Goal: Obtain resource: Download file/media

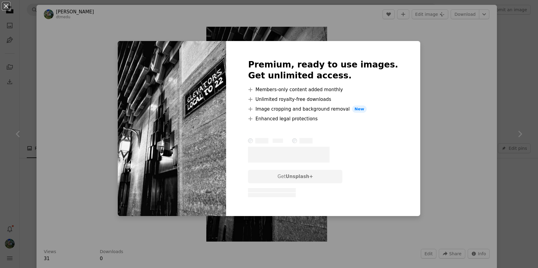
scroll to position [138, 0]
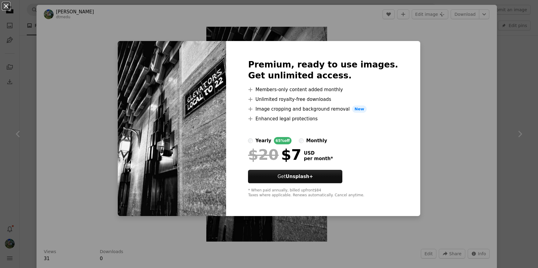
click at [9, 8] on button "An X shape" at bounding box center [5, 5] width 7 height 7
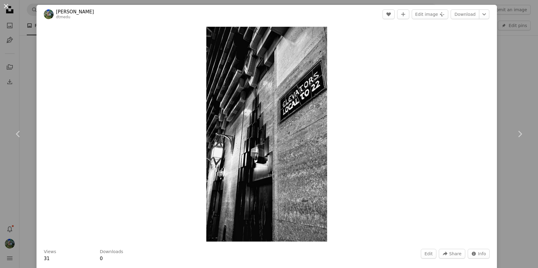
click at [7, 5] on button "An X shape" at bounding box center [5, 5] width 7 height 7
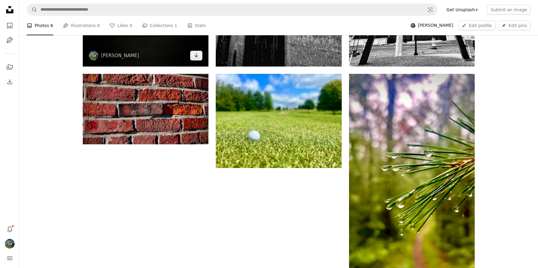
scroll to position [335, 0]
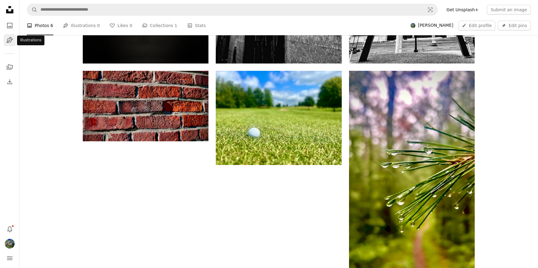
click at [9, 41] on icon "Illustrations" at bounding box center [9, 40] width 6 height 6
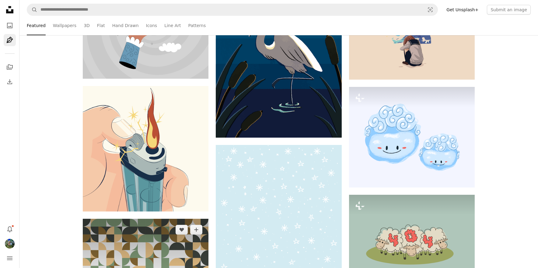
scroll to position [1724, 0]
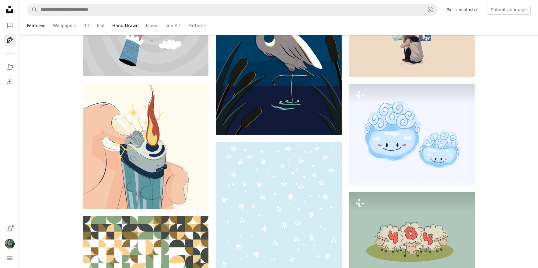
click at [125, 24] on link "Hand Drawn" at bounding box center [125, 25] width 26 height 19
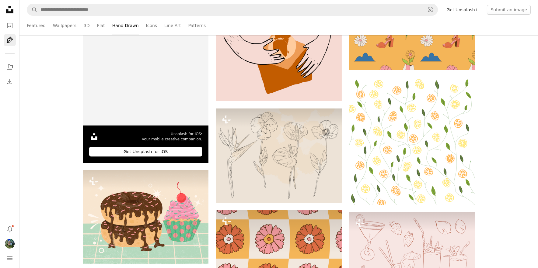
scroll to position [1232, 0]
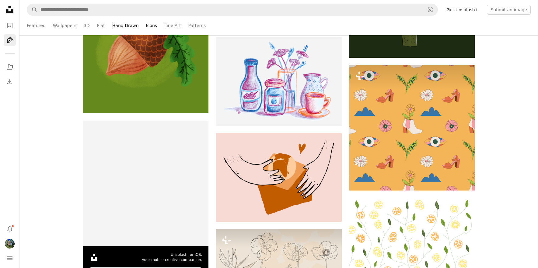
click at [150, 25] on link "Icons" at bounding box center [151, 25] width 11 height 19
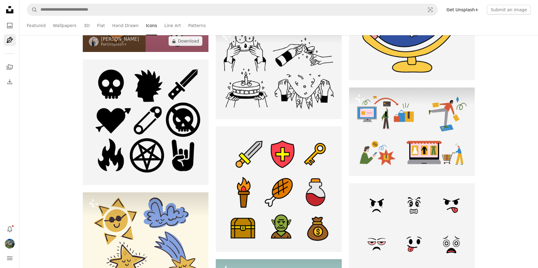
scroll to position [812, 0]
